Goal: Task Accomplishment & Management: Complete application form

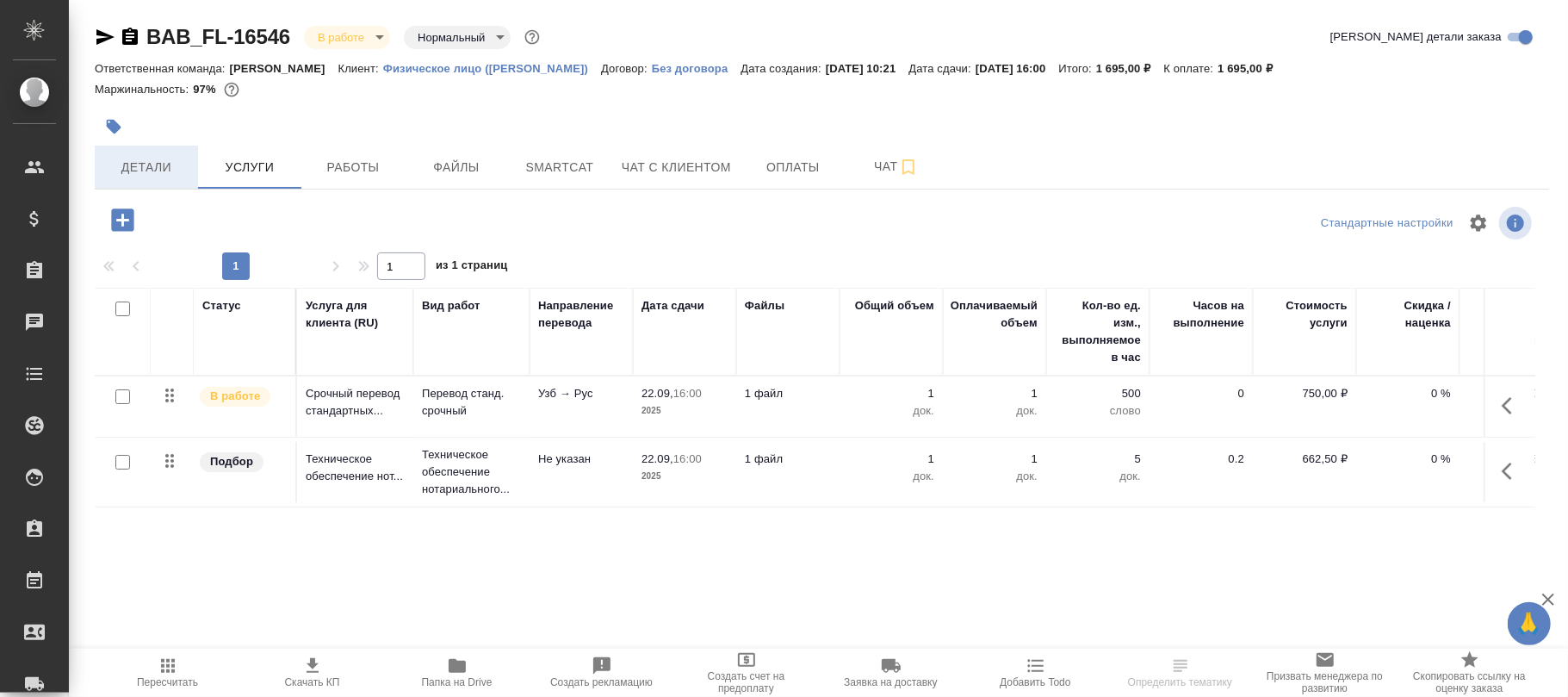
click at [169, 162] on span "Детали" at bounding box center [146, 167] width 83 height 21
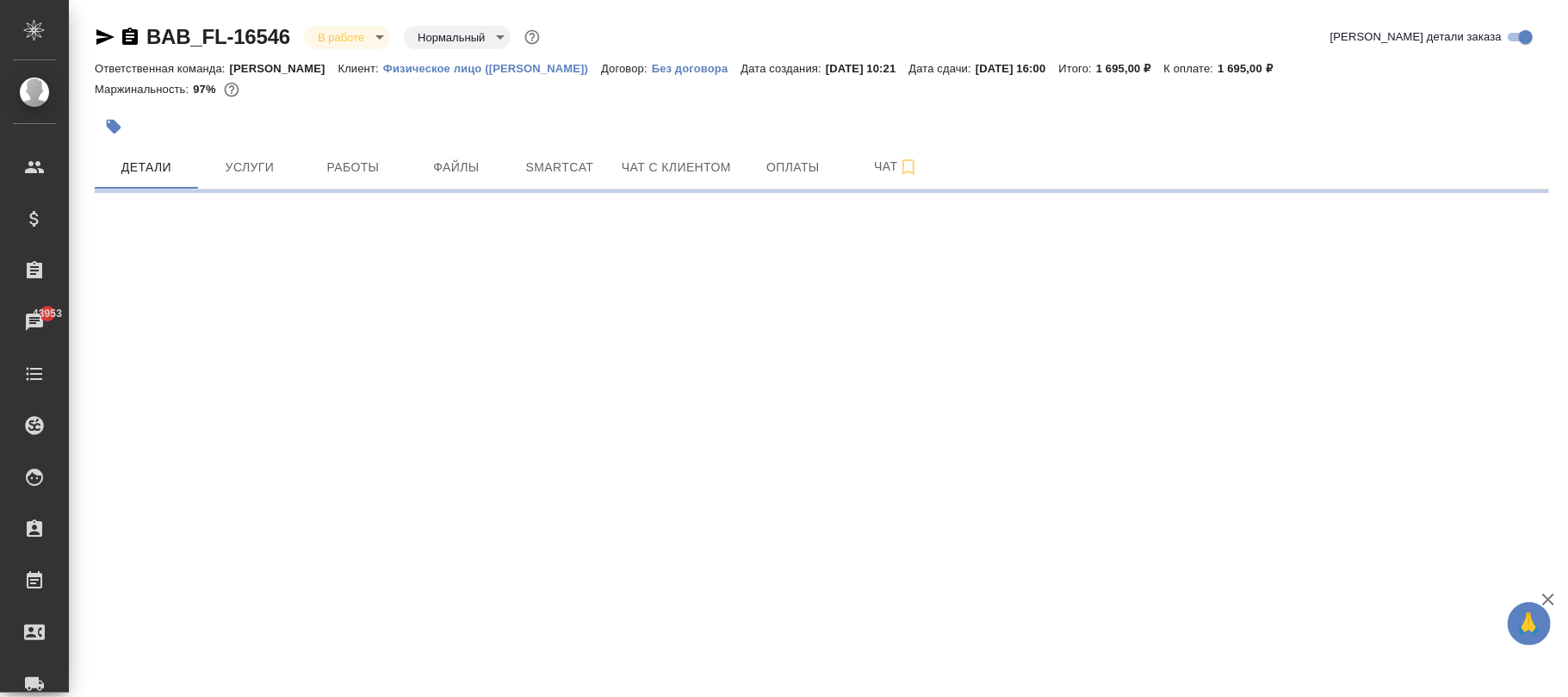
select select "RU"
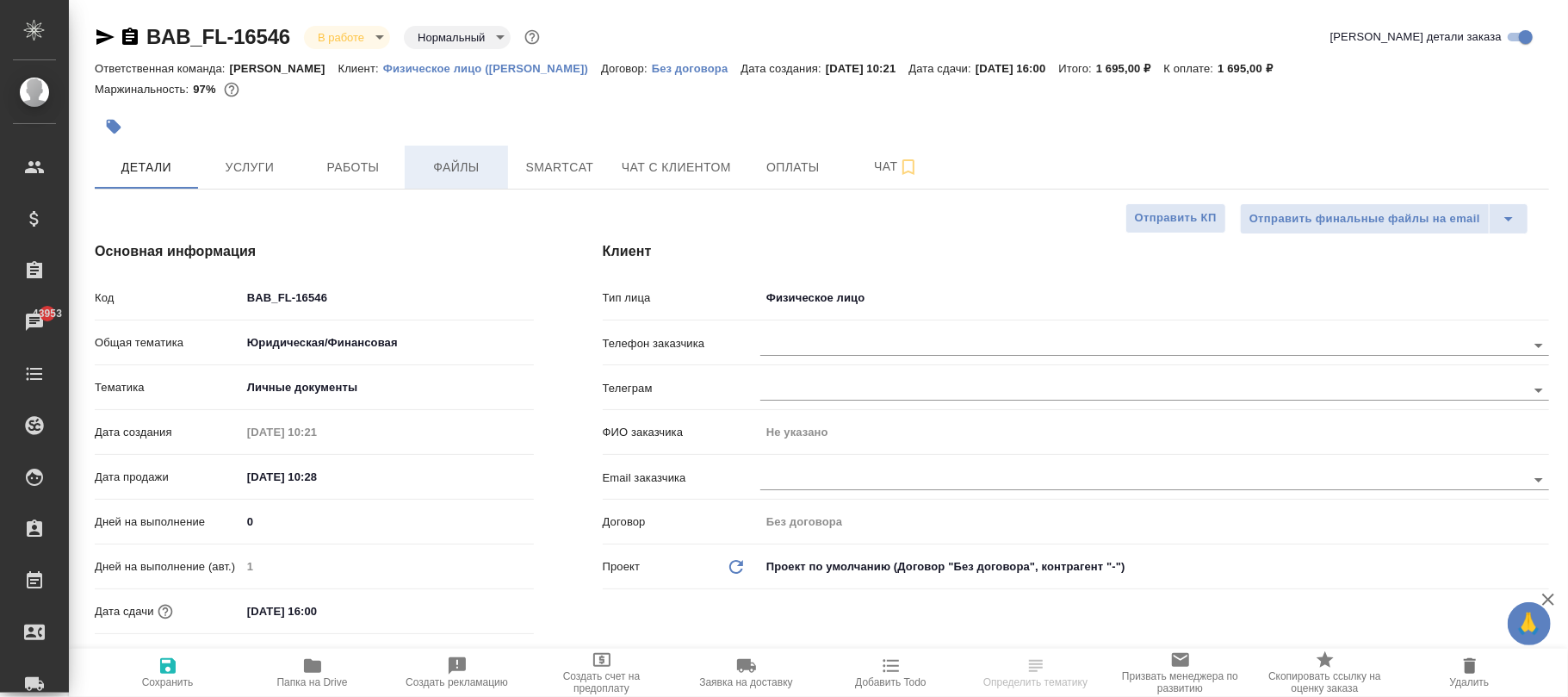
type textarea "x"
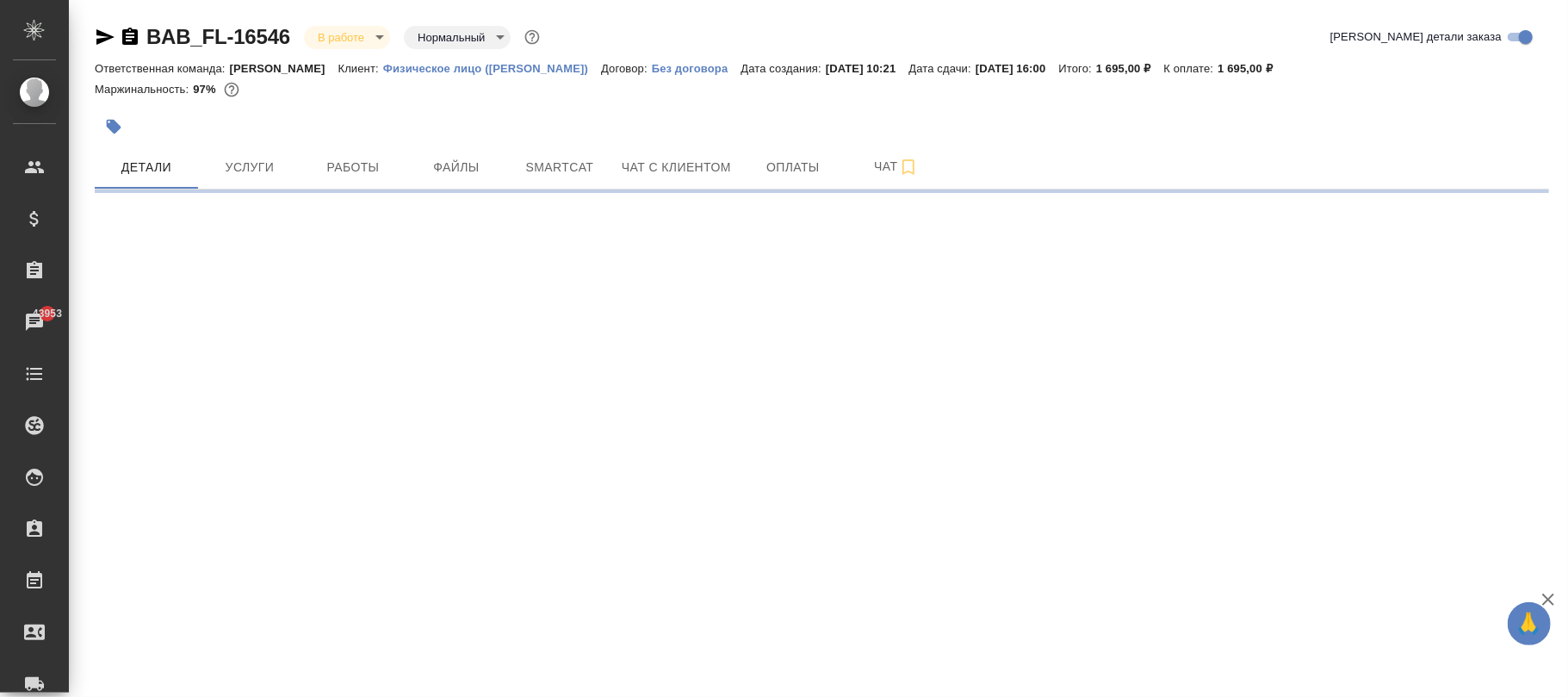
select select "RU"
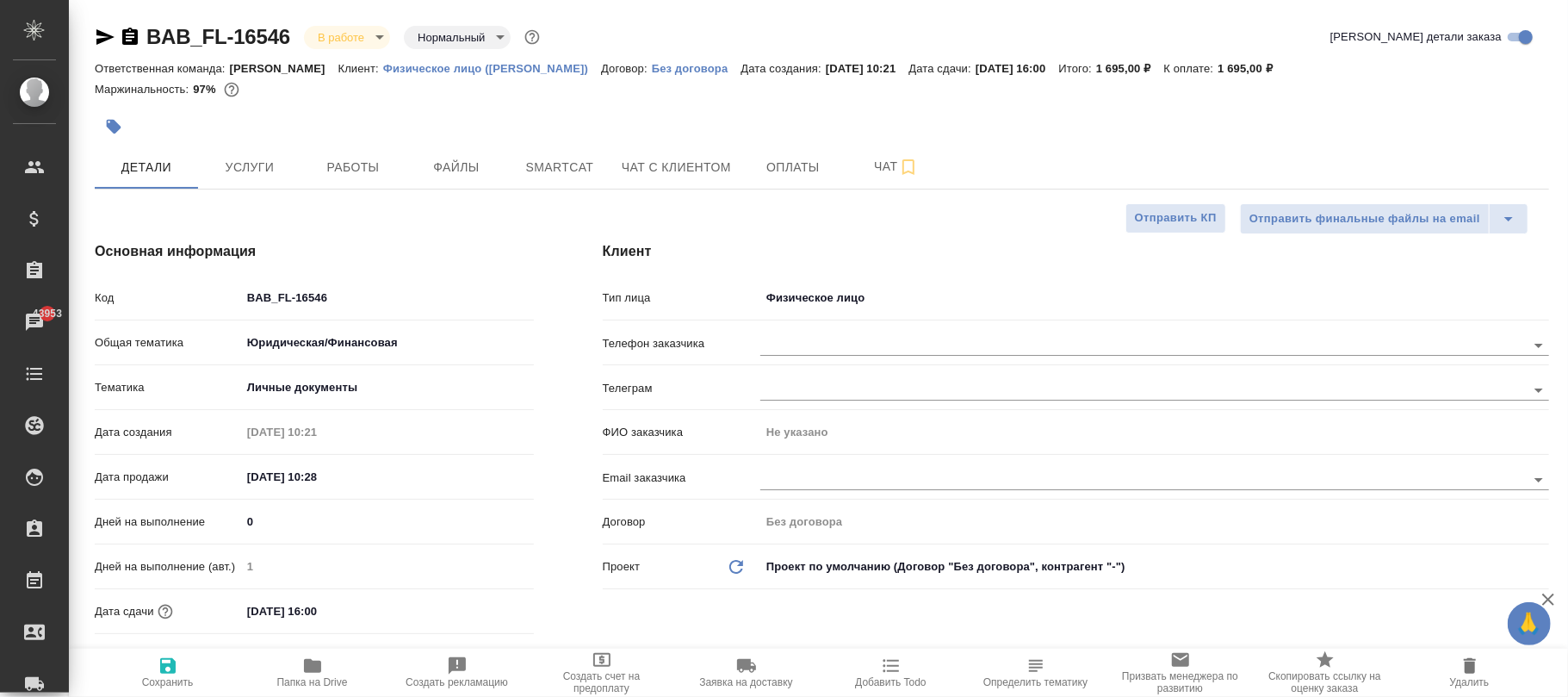
type textarea "x"
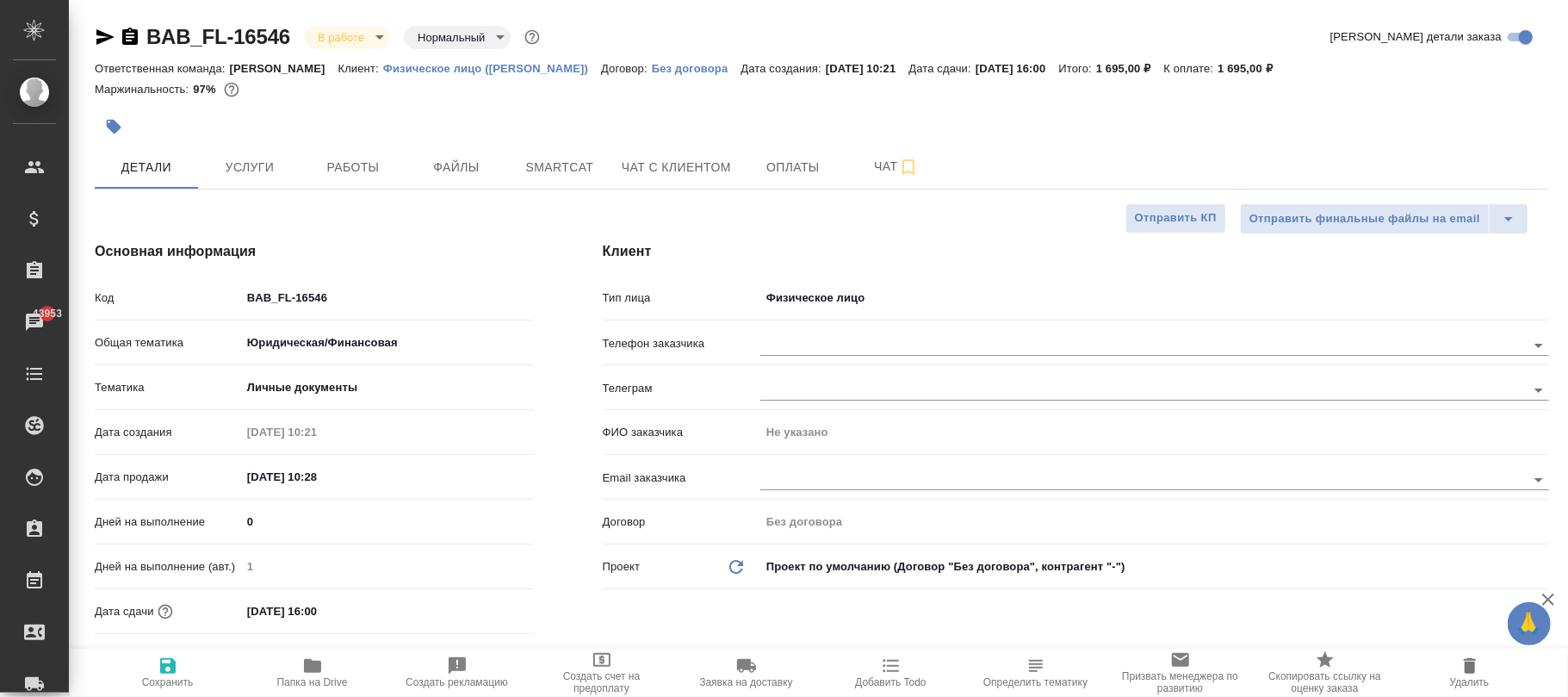
type textarea "x"
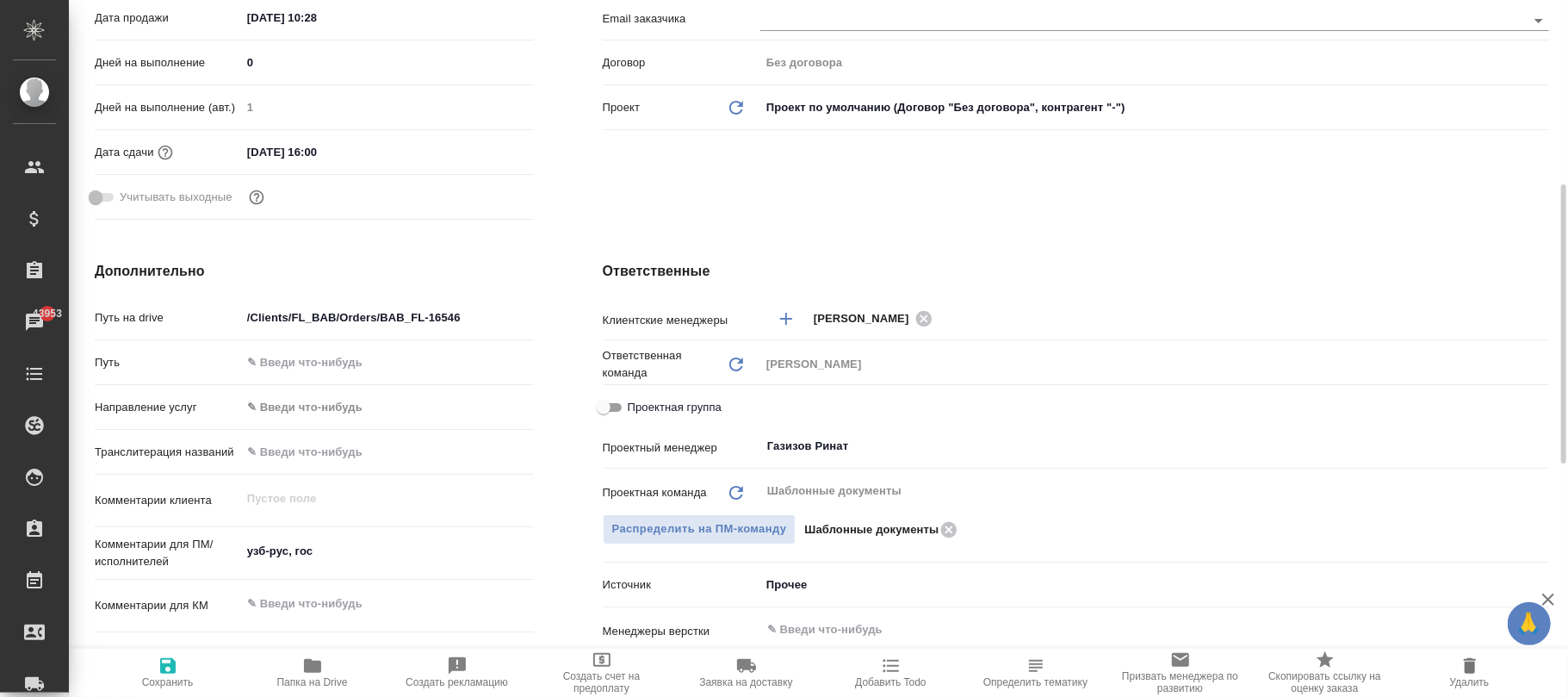
click at [733, 362] on icon "Обновить" at bounding box center [736, 365] width 20 height 20
type textarea "x"
type input "beg"
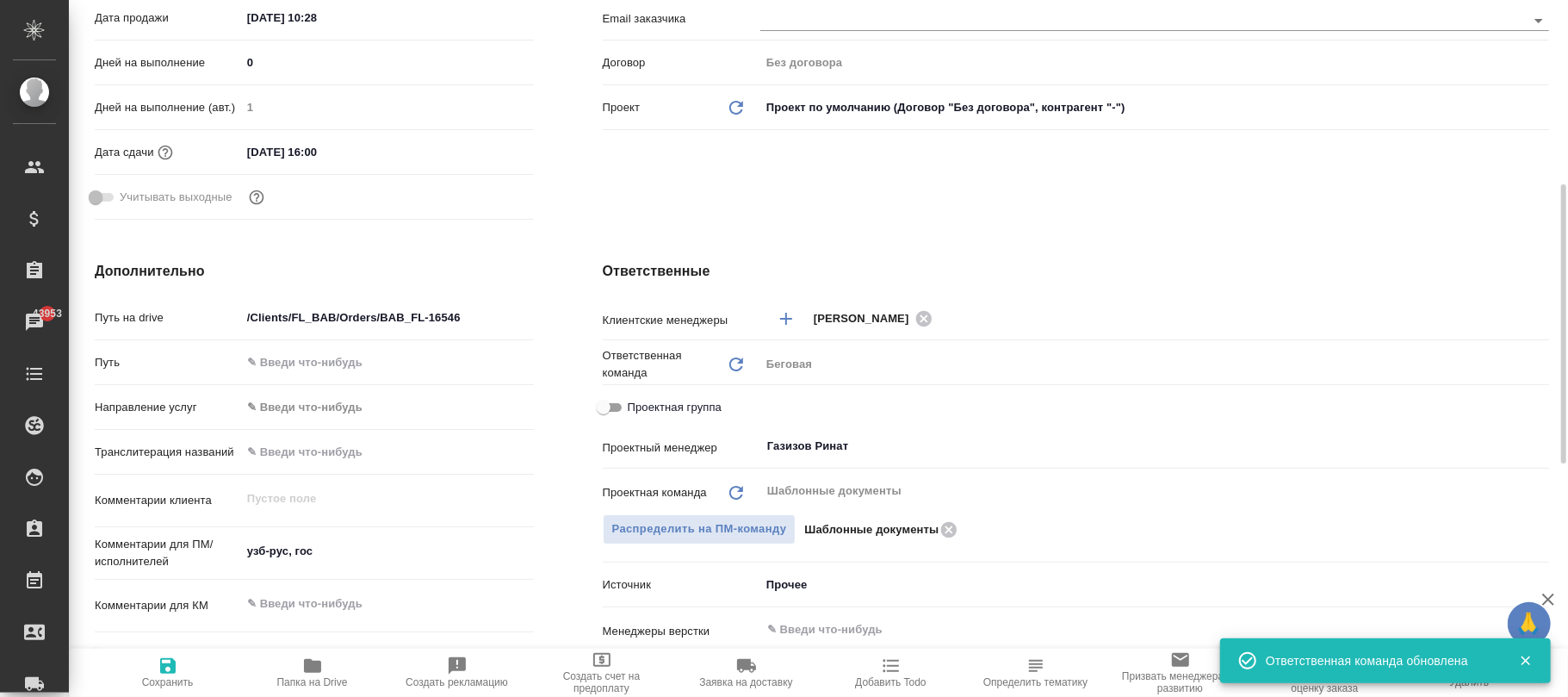
click at [173, 670] on icon "button" at bounding box center [167, 666] width 16 height 16
type textarea "x"
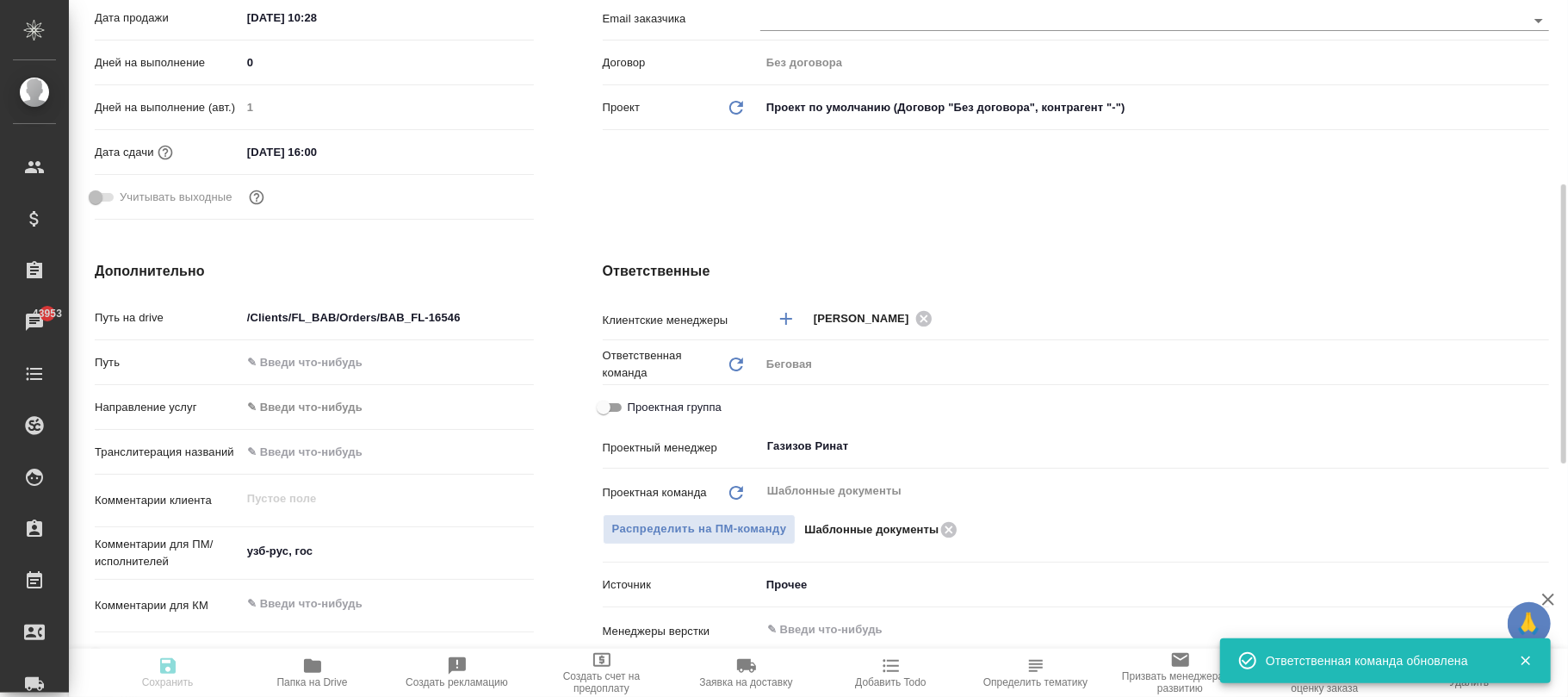
type textarea "x"
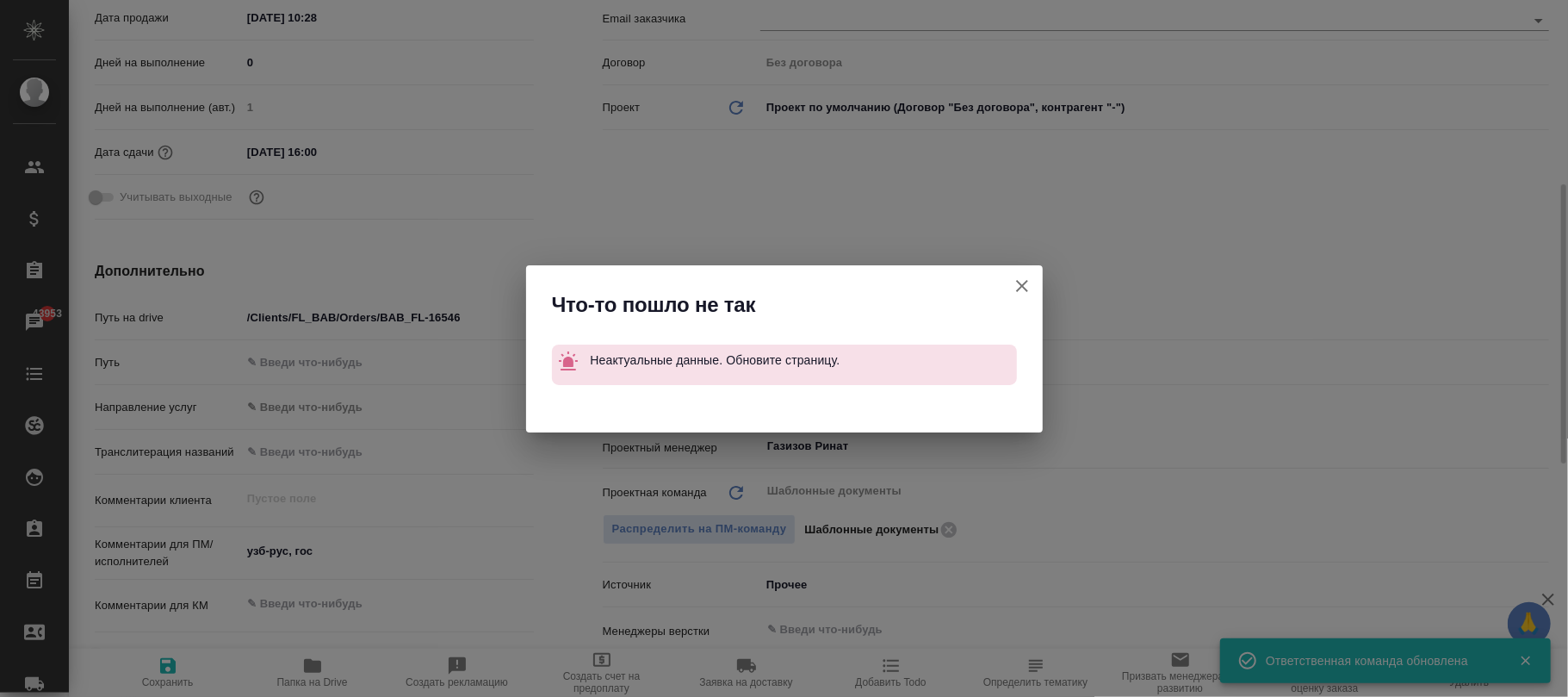
type textarea "x"
